Goal: Task Accomplishment & Management: Manage account settings

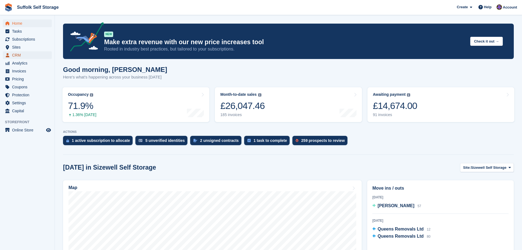
click at [16, 56] on span "CRM" at bounding box center [28, 55] width 33 height 8
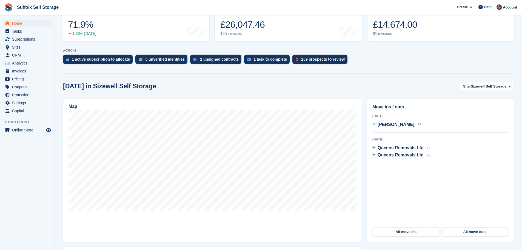
scroll to position [110, 0]
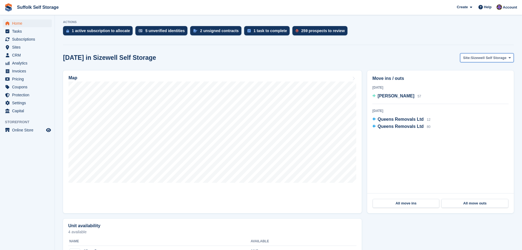
click at [483, 59] on span "Sizewell Self Storage" at bounding box center [489, 57] width 36 height 5
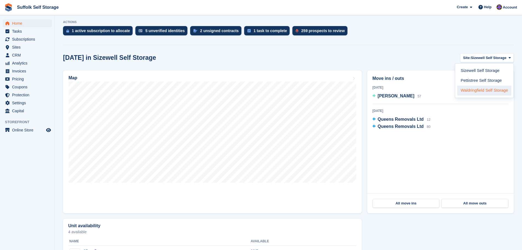
click at [479, 92] on link "Waldringfield Self Storage" at bounding box center [485, 91] width 54 height 10
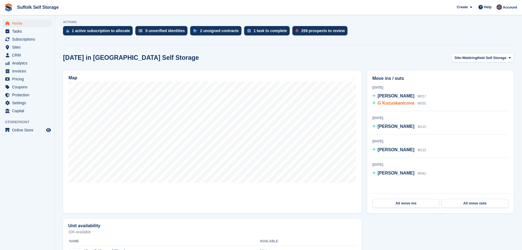
click at [394, 104] on span "G Kozuskanicova" at bounding box center [396, 103] width 36 height 5
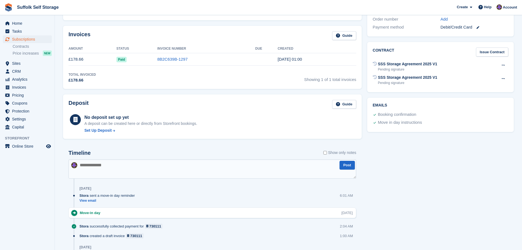
scroll to position [246, 0]
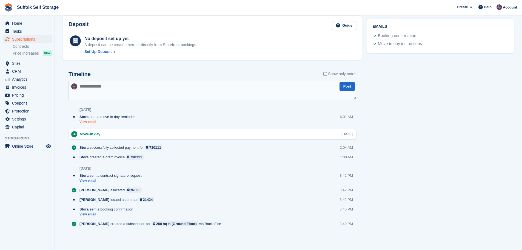
click at [89, 123] on link "View email" at bounding box center [109, 122] width 58 height 5
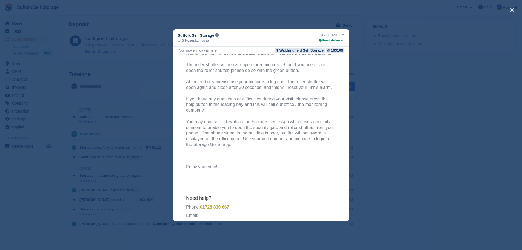
scroll to position [210, 0]
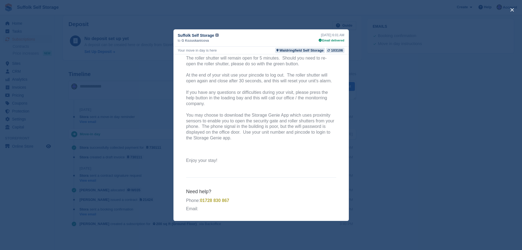
click at [456, 127] on div "close" at bounding box center [261, 125] width 522 height 250
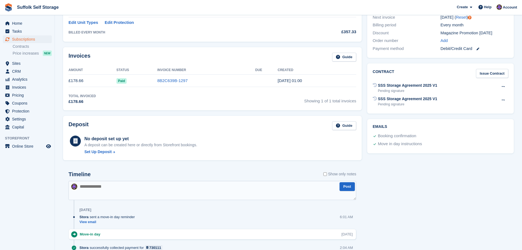
scroll to position [109, 0]
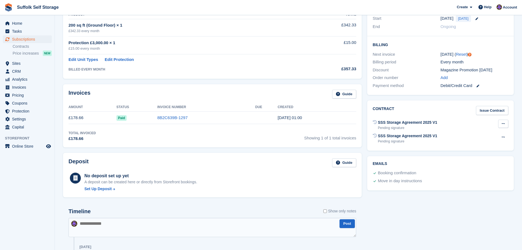
click at [503, 124] on icon at bounding box center [503, 124] width 3 height 4
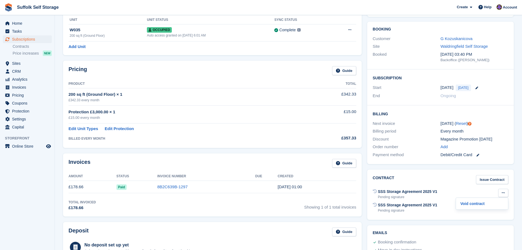
scroll to position [27, 0]
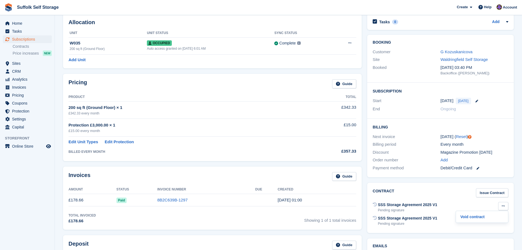
drag, startPoint x: 70, startPoint y: 200, endPoint x: 87, endPoint y: 200, distance: 16.7
click at [86, 200] on td "£178.66" at bounding box center [93, 200] width 48 height 12
click at [103, 202] on td "£178.66" at bounding box center [93, 200] width 48 height 12
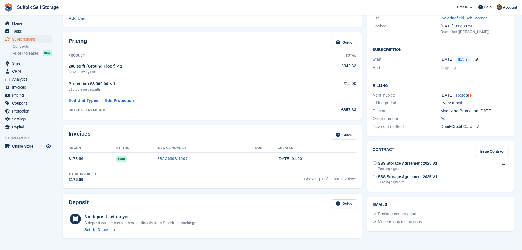
scroll to position [109, 0]
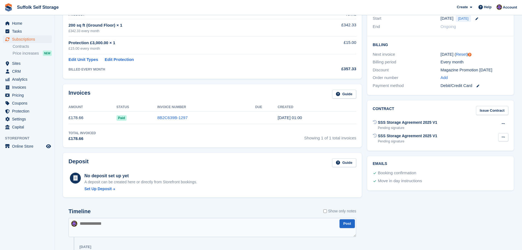
click at [503, 137] on icon at bounding box center [503, 137] width 3 height 4
click at [481, 154] on p "Send reminder" at bounding box center [482, 154] width 48 height 7
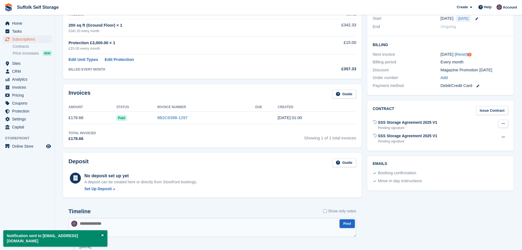
click at [502, 124] on icon at bounding box center [503, 124] width 3 height 4
click at [488, 135] on p "Void contract" at bounding box center [482, 134] width 48 height 7
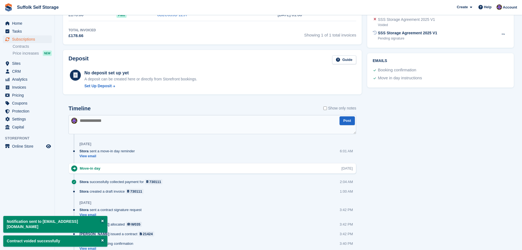
scroll to position [246, 0]
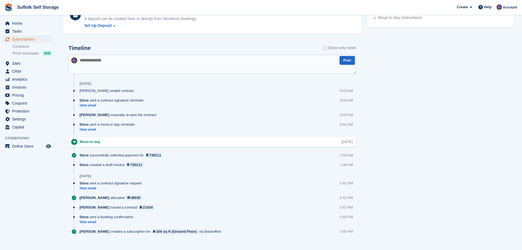
scroll to position [274, 0]
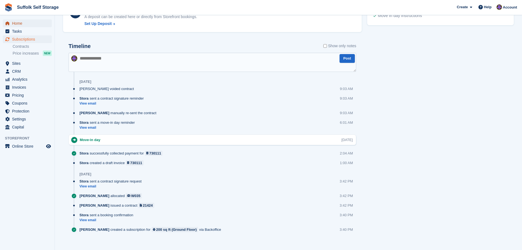
click at [23, 25] on span "Home" at bounding box center [28, 23] width 33 height 8
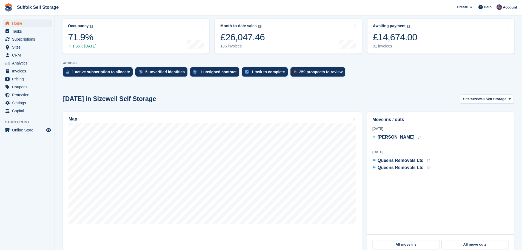
scroll to position [55, 0]
